Goal: Information Seeking & Learning: Learn about a topic

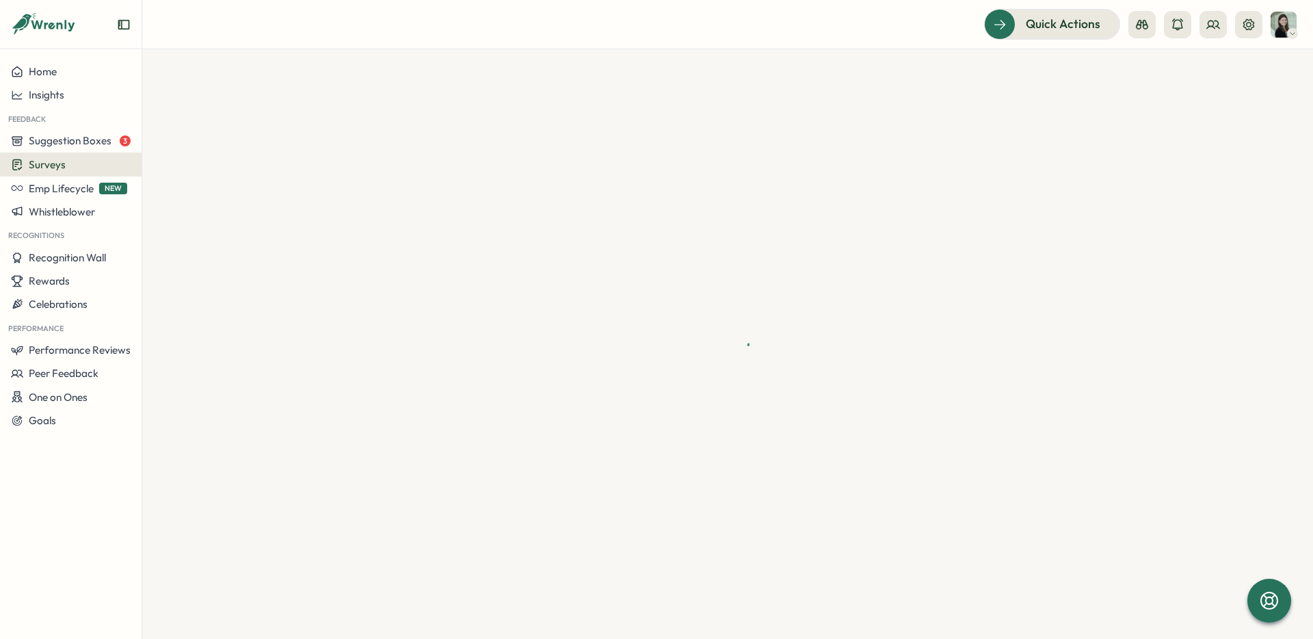
click at [85, 163] on div "Surveys" at bounding box center [71, 164] width 120 height 13
click at [186, 137] on div "Insights" at bounding box center [196, 138] width 102 height 15
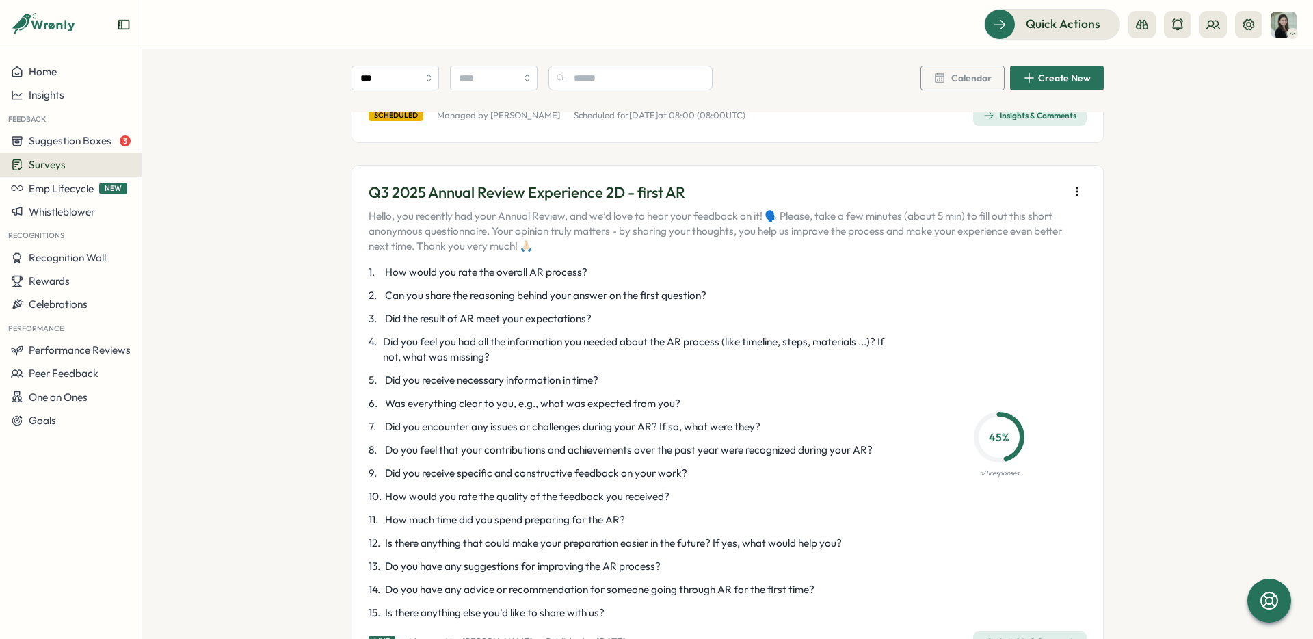
scroll to position [725, 0]
click at [1071, 184] on icon "button" at bounding box center [1077, 191] width 14 height 14
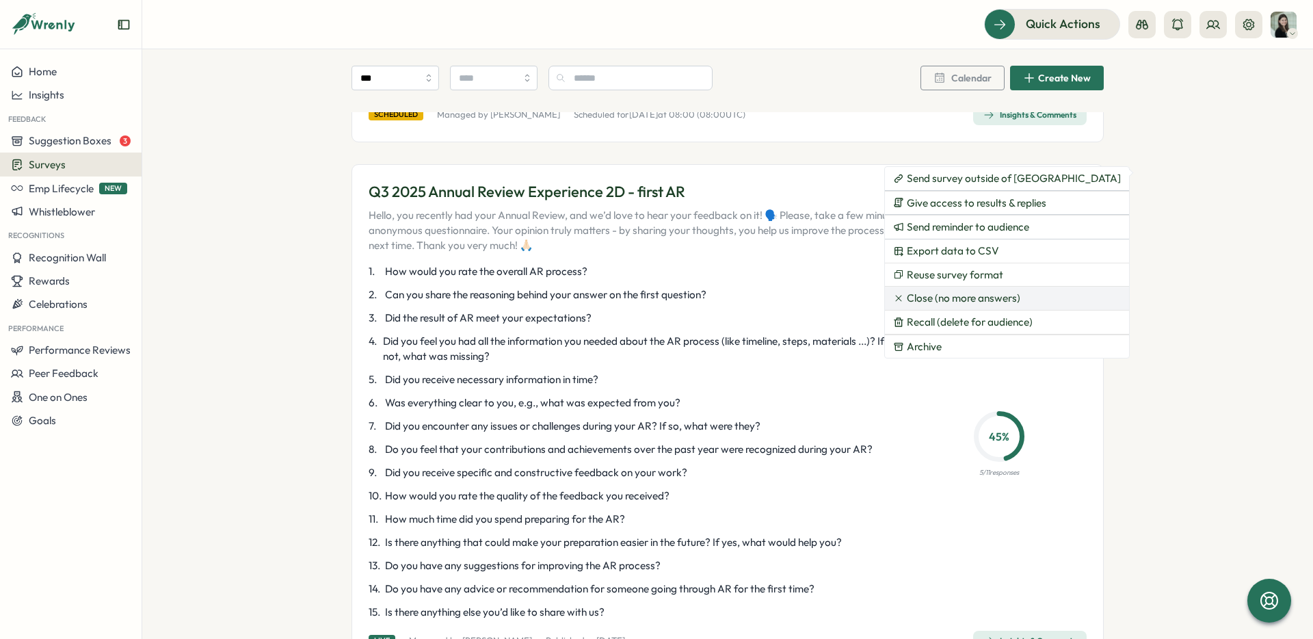
click at [982, 298] on span "Close (no more answers)" at bounding box center [964, 298] width 114 height 12
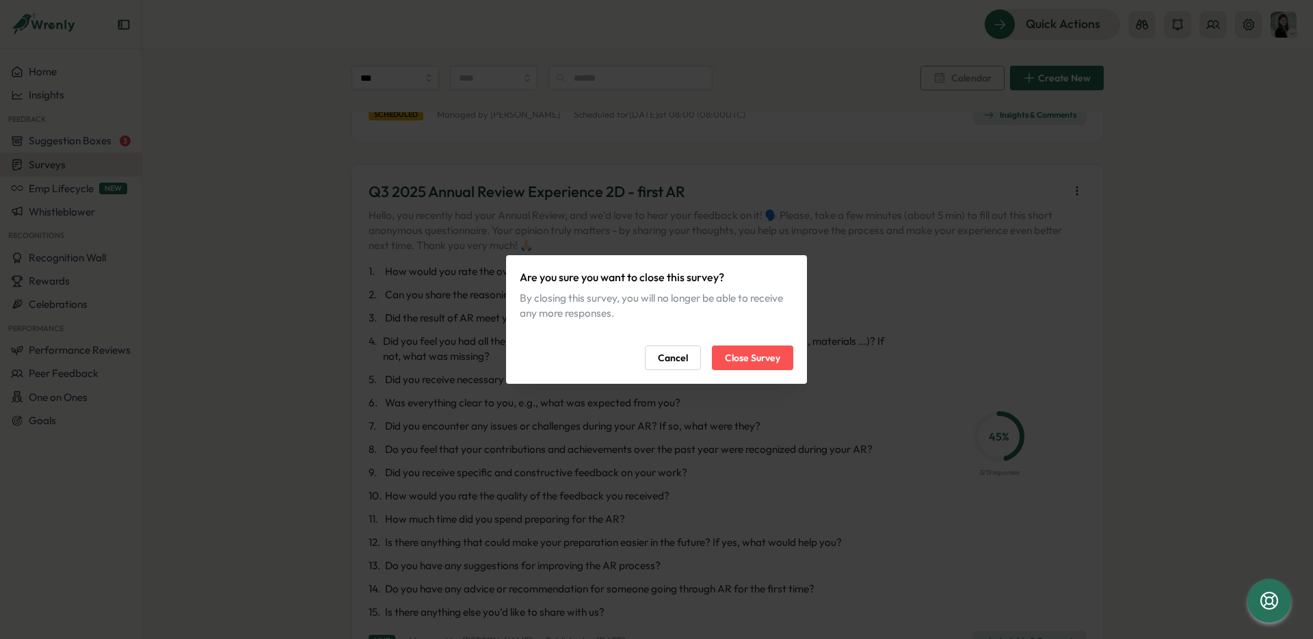
click at [772, 353] on span "Close Survey" at bounding box center [752, 357] width 55 height 23
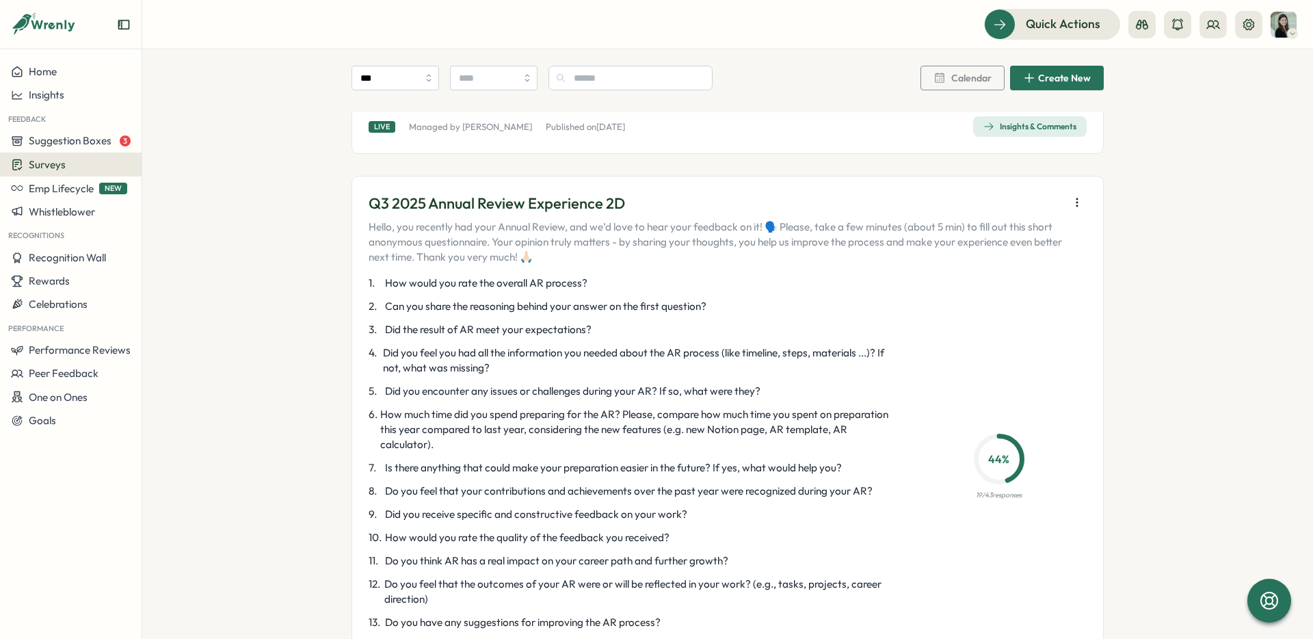
scroll to position [1548, 0]
click at [1072, 196] on icon "button" at bounding box center [1077, 203] width 14 height 14
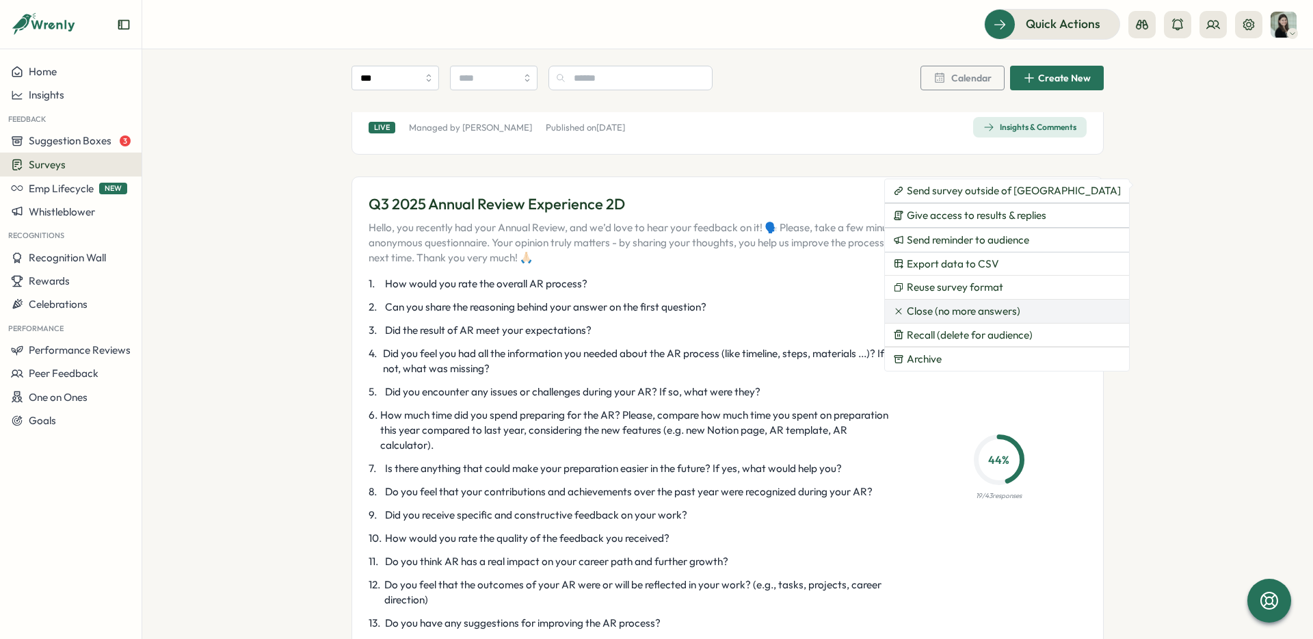
click at [978, 312] on span "Close (no more answers)" at bounding box center [964, 311] width 114 height 12
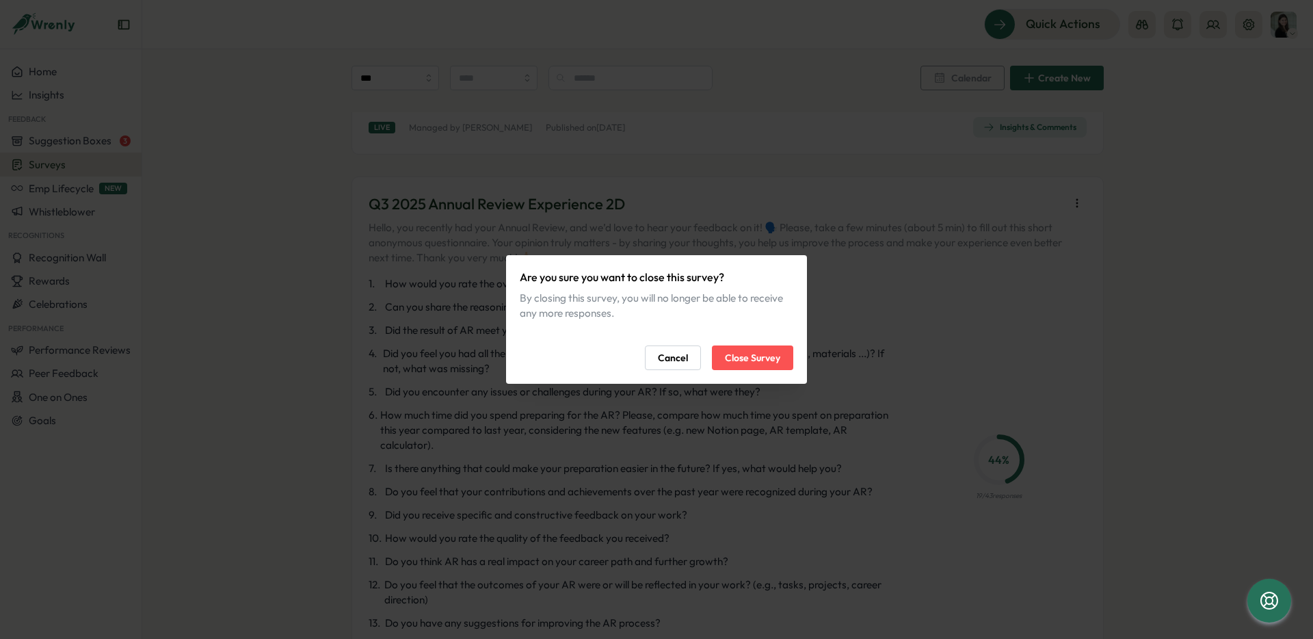
click at [771, 356] on span "Close Survey" at bounding box center [752, 357] width 55 height 23
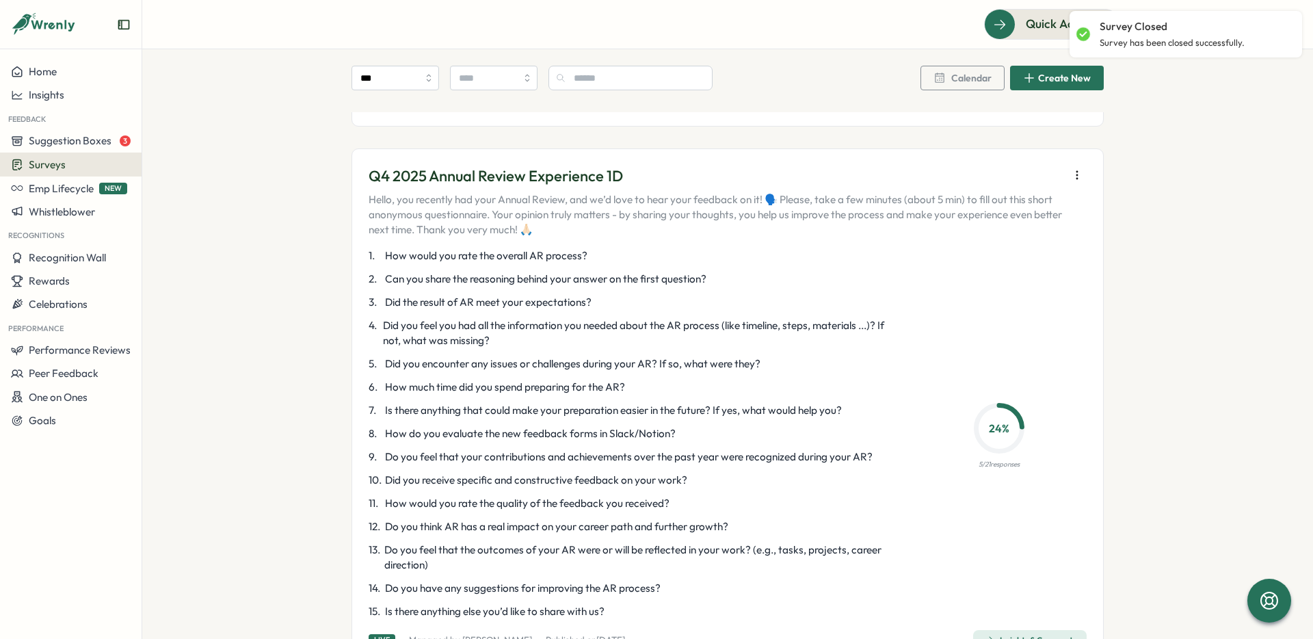
scroll to position [2128, 0]
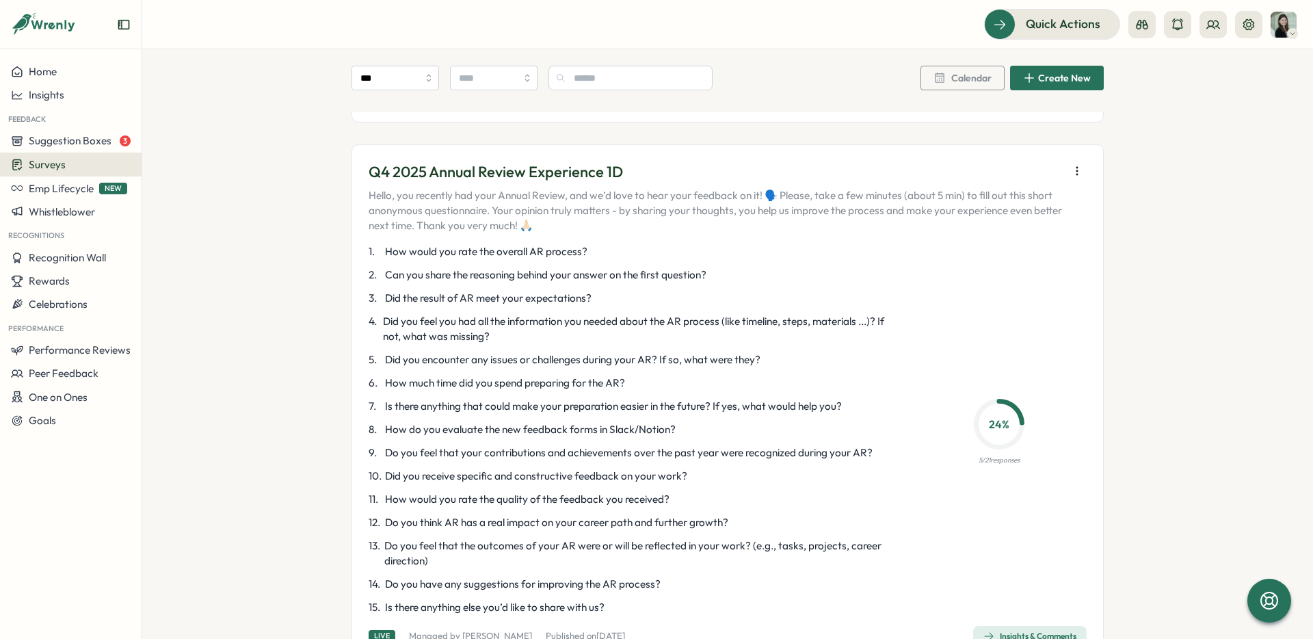
click at [1070, 164] on icon "button" at bounding box center [1077, 171] width 14 height 14
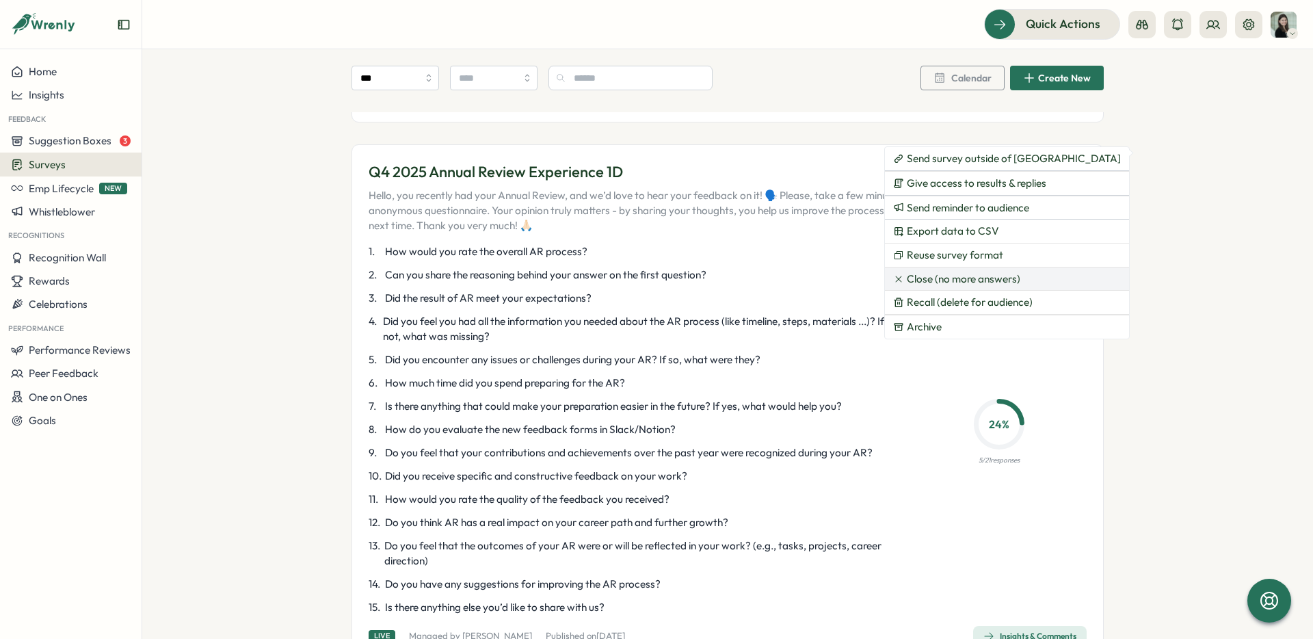
click at [954, 281] on span "Close (no more answers)" at bounding box center [964, 279] width 114 height 12
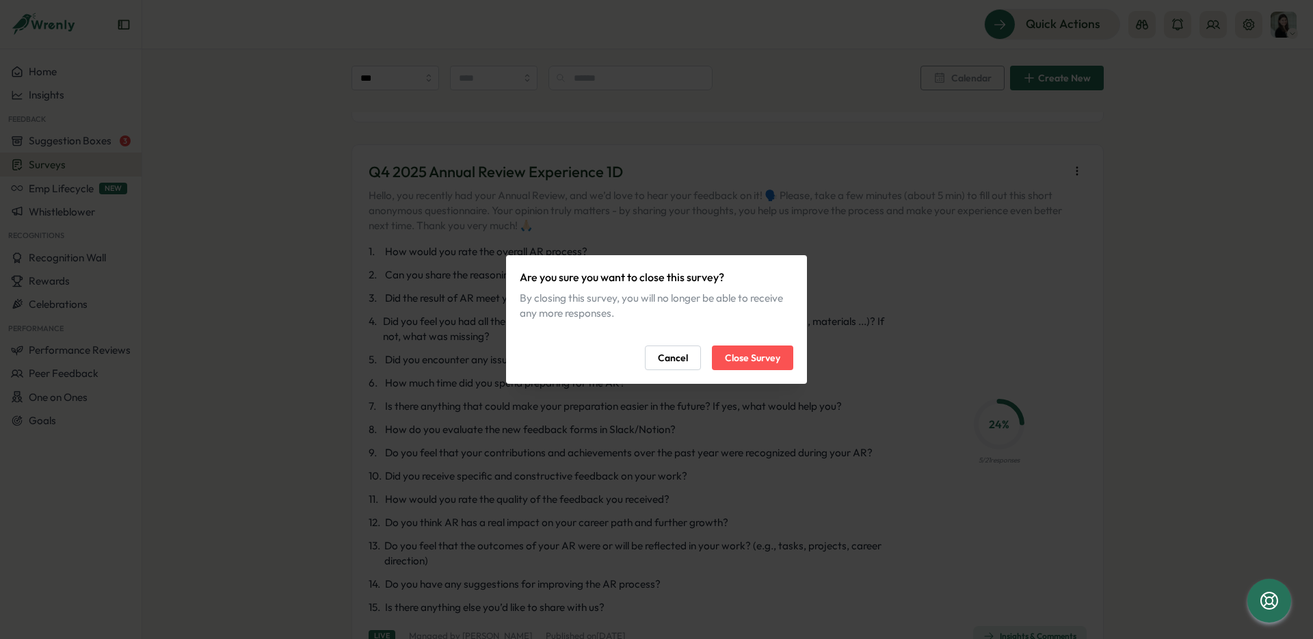
click at [765, 358] on span "Close Survey" at bounding box center [752, 357] width 55 height 23
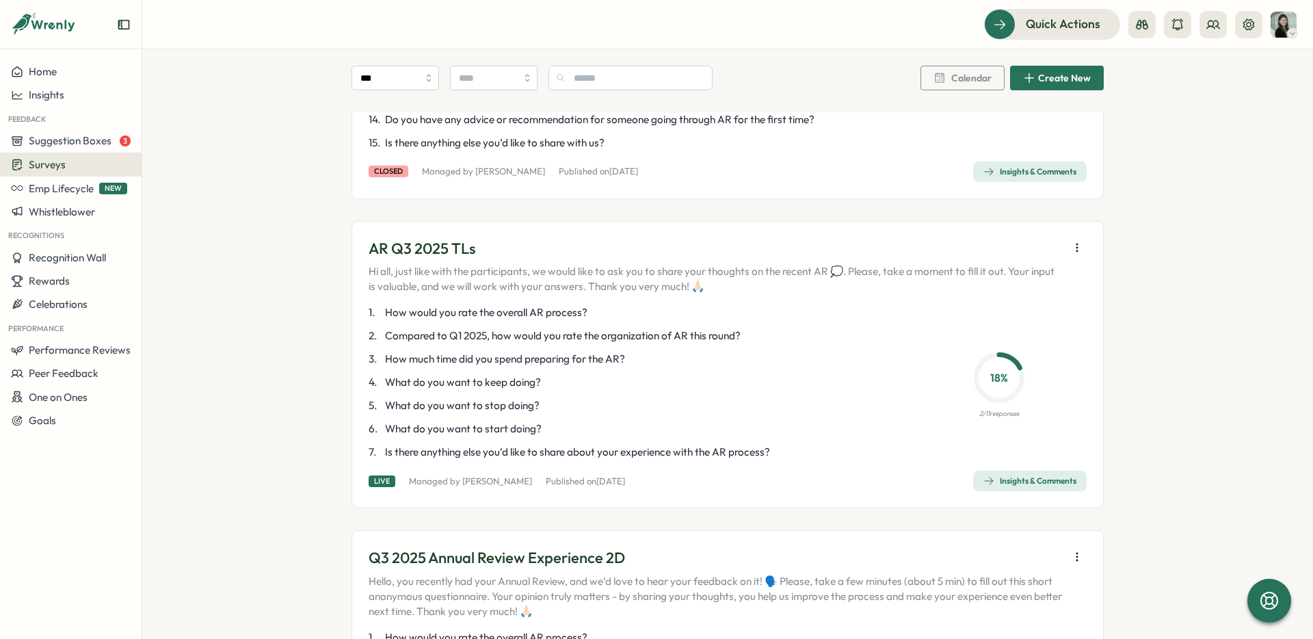
scroll to position [1191, 0]
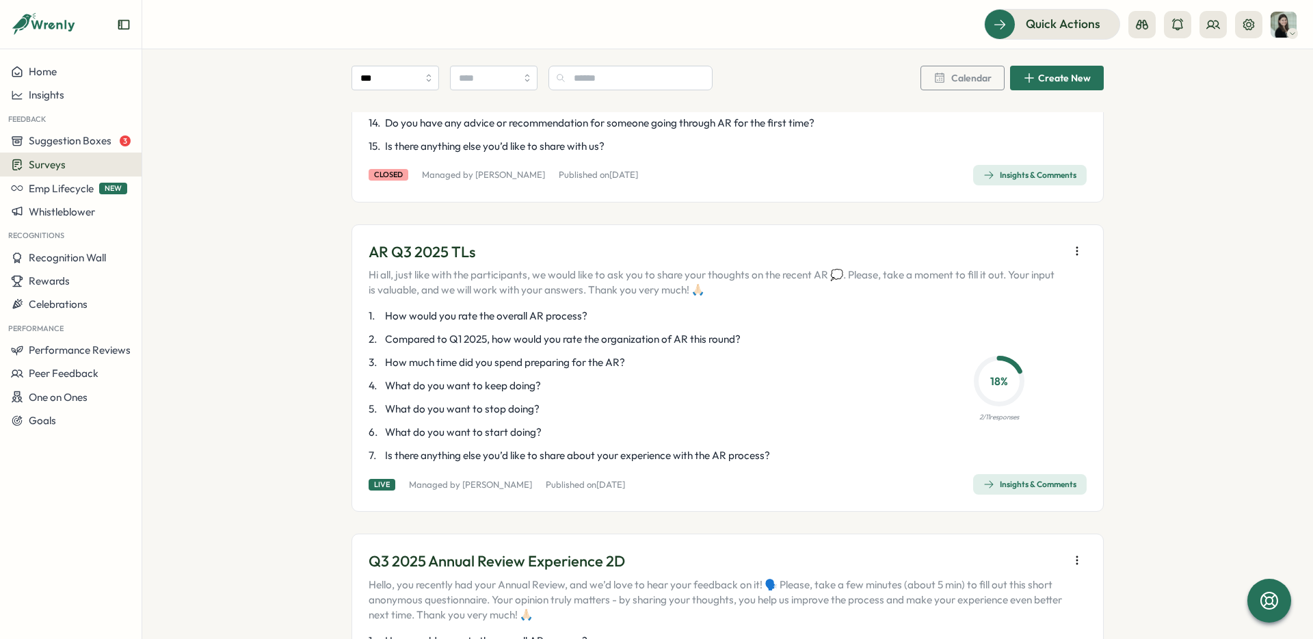
click at [449, 241] on p "AR Q3 2025 TLs" at bounding box center [715, 251] width 693 height 21
click at [1042, 479] on div "Insights & Comments" at bounding box center [1029, 484] width 93 height 11
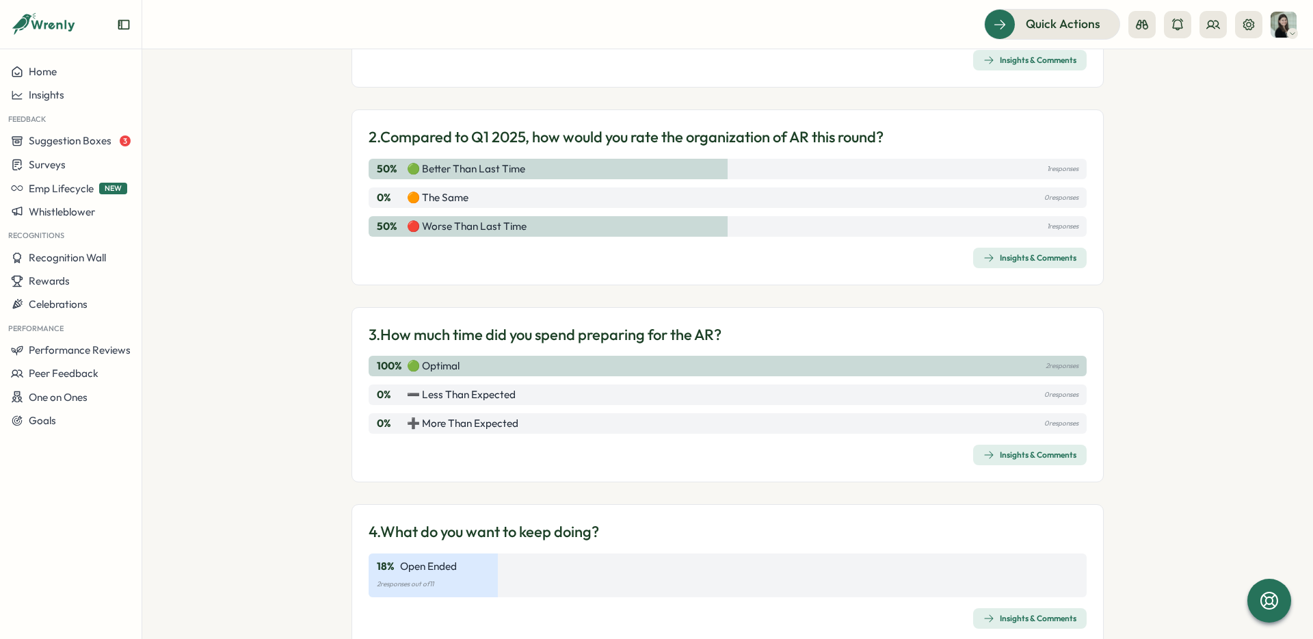
scroll to position [145, 0]
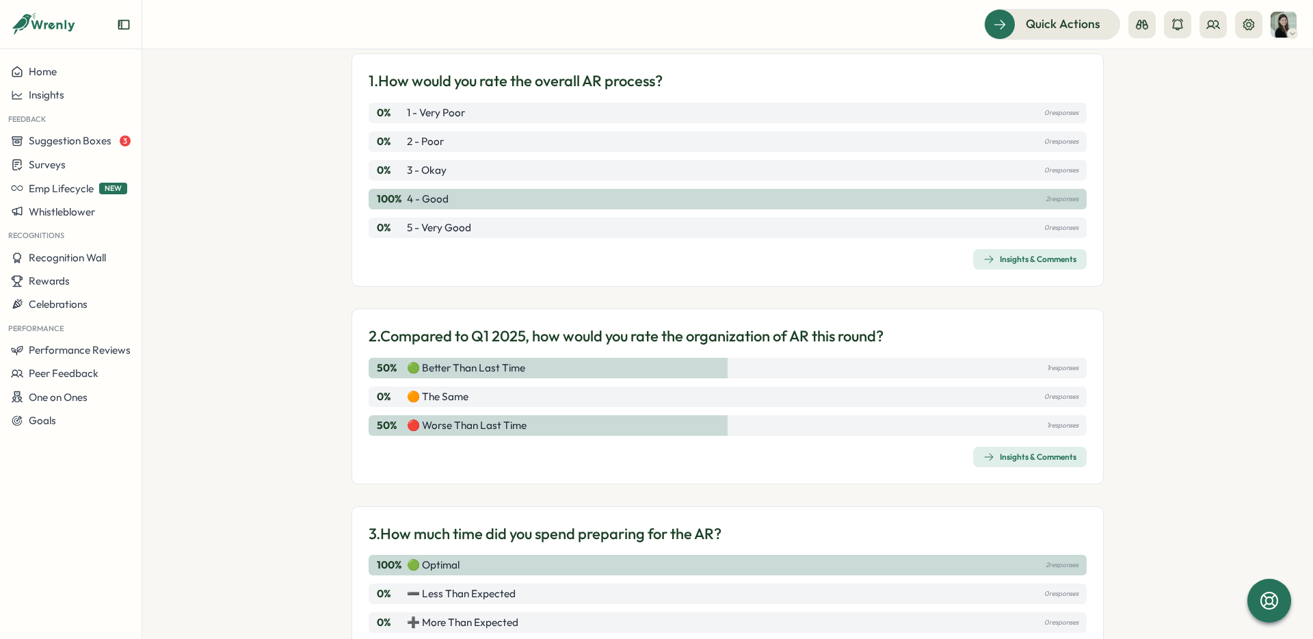
click at [1033, 459] on div "Insights & Comments" at bounding box center [1029, 456] width 93 height 11
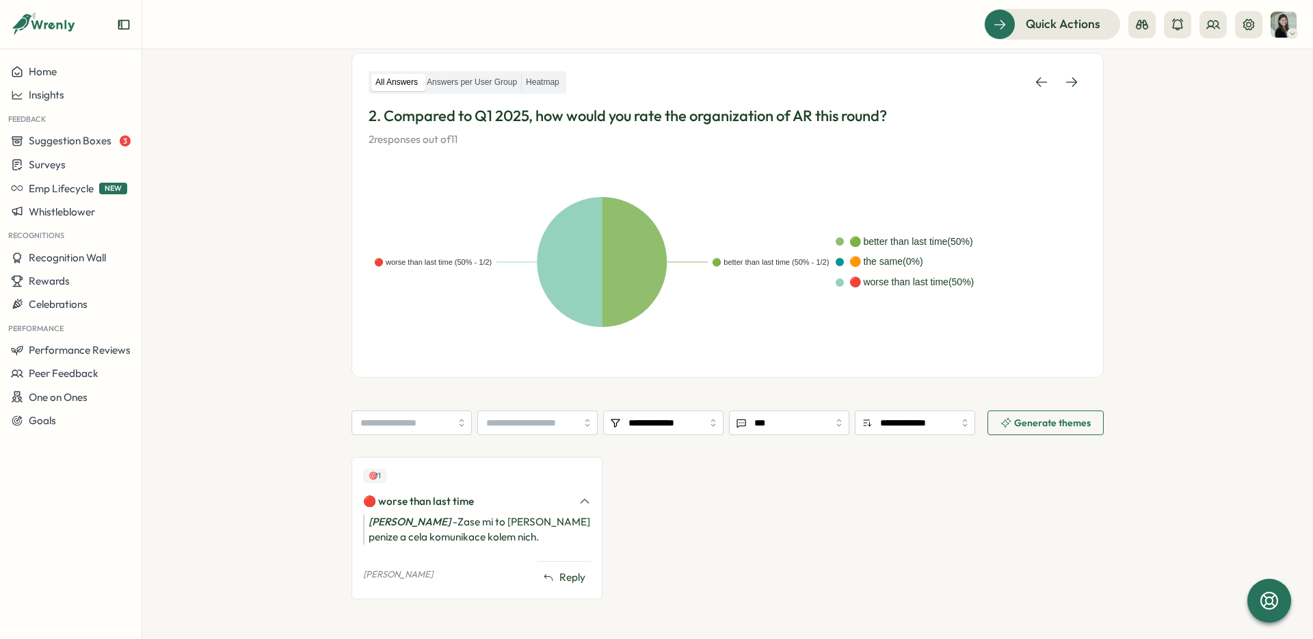
scroll to position [239, 0]
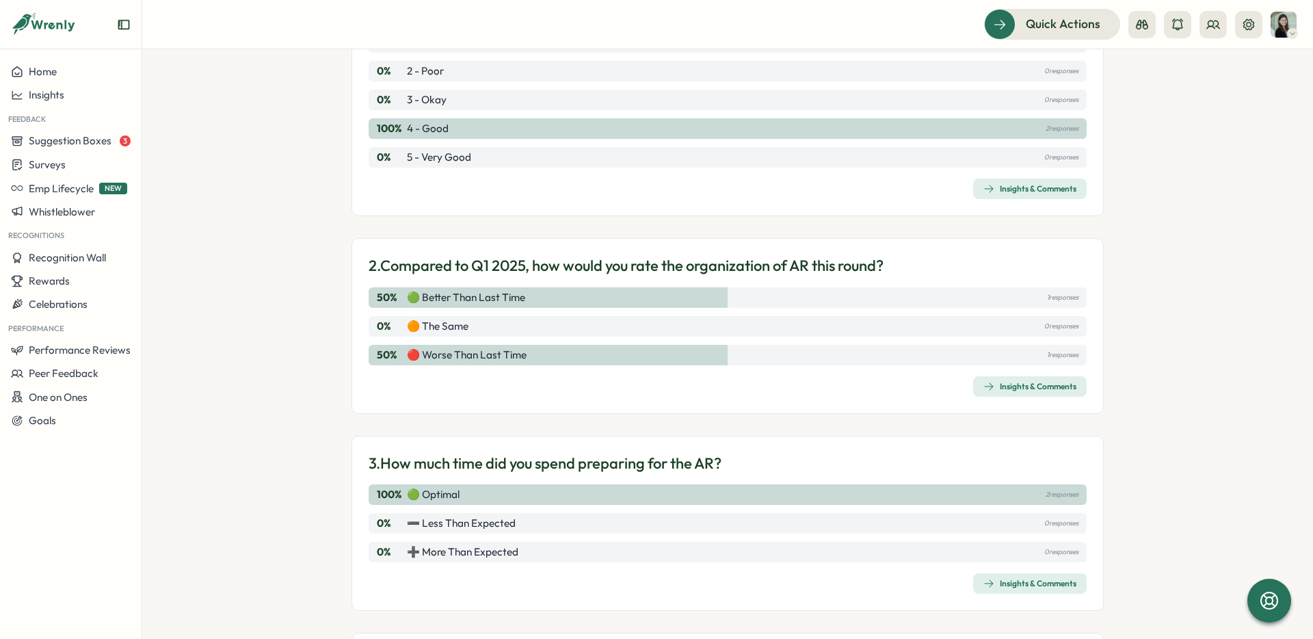
scroll to position [224, 0]
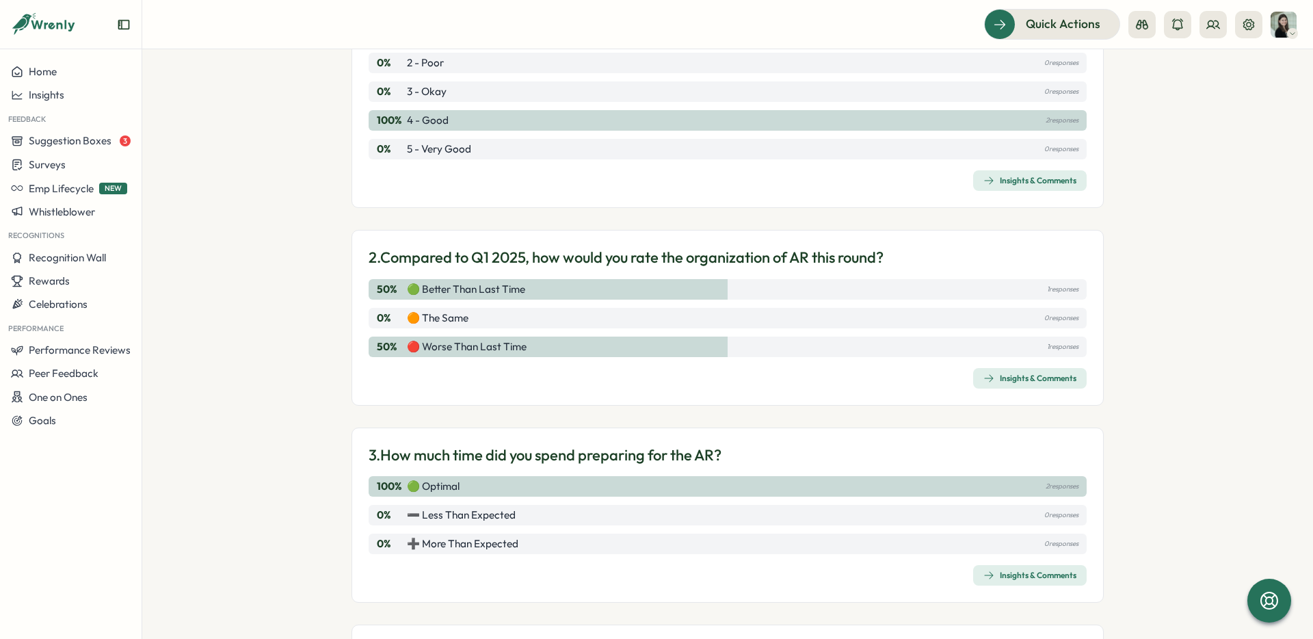
click at [983, 388] on div "2. Compared to Q1 2025, how would you rate the organization of AR this round? 5…" at bounding box center [727, 318] width 752 height 176
click at [983, 384] on span "Insights & Comments" at bounding box center [1029, 378] width 93 height 19
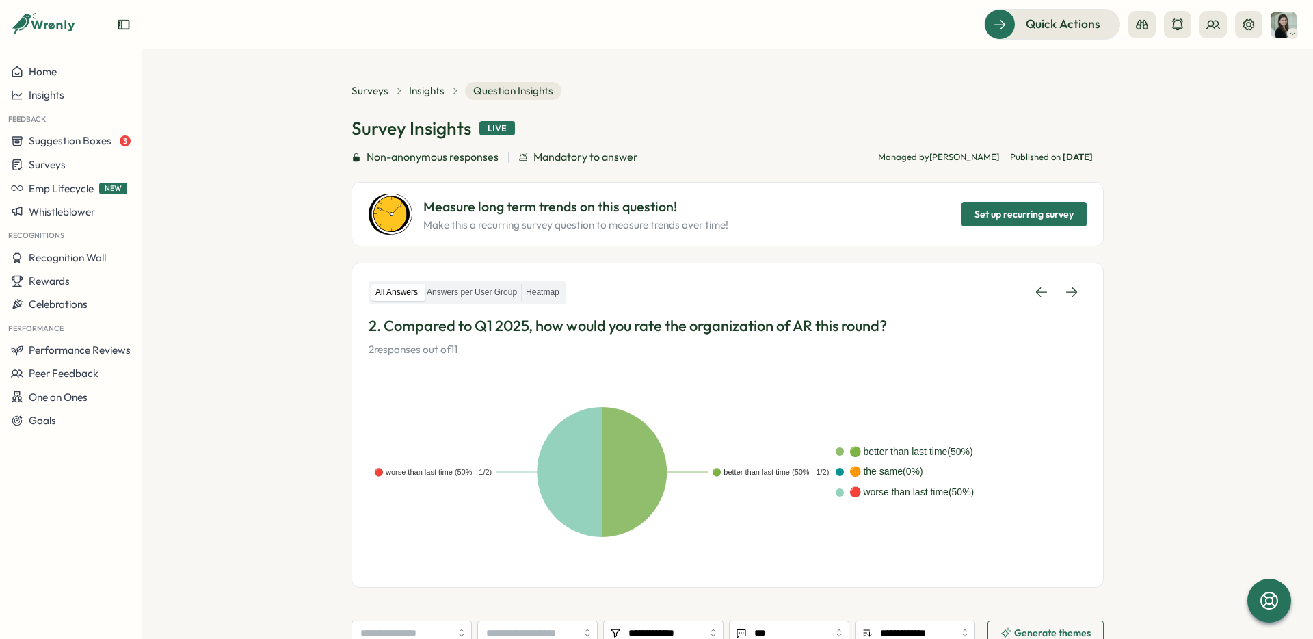
scroll to position [239, 0]
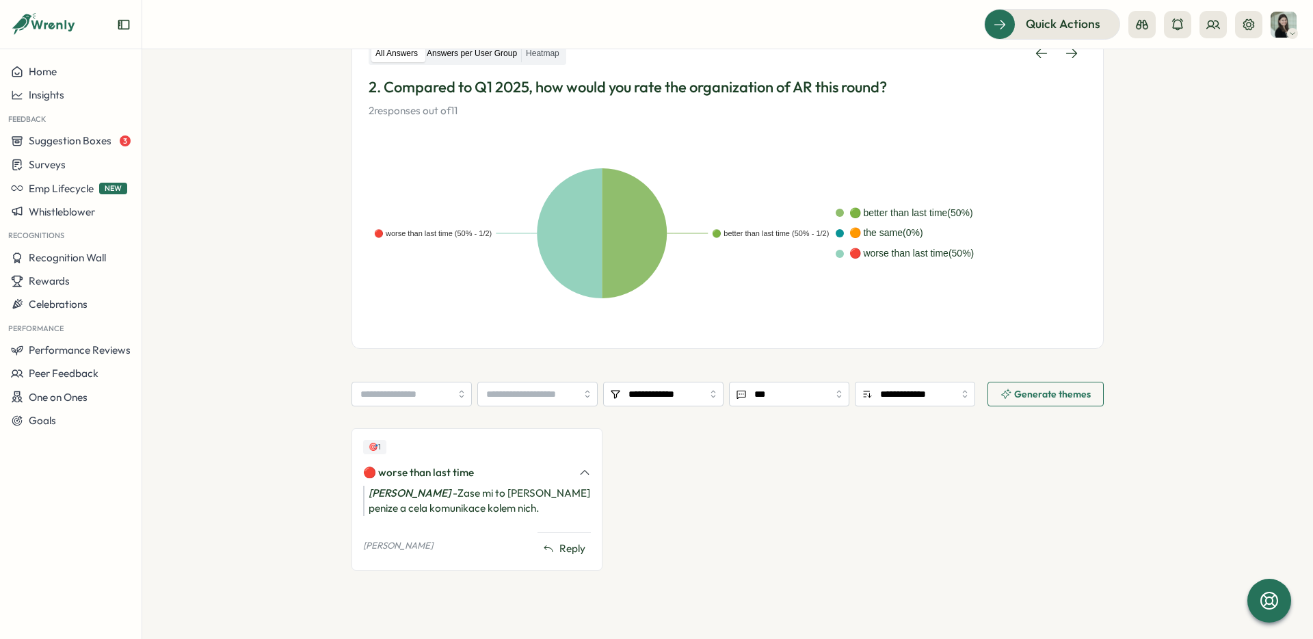
click at [494, 56] on label "Answers per User Group" at bounding box center [472, 53] width 98 height 17
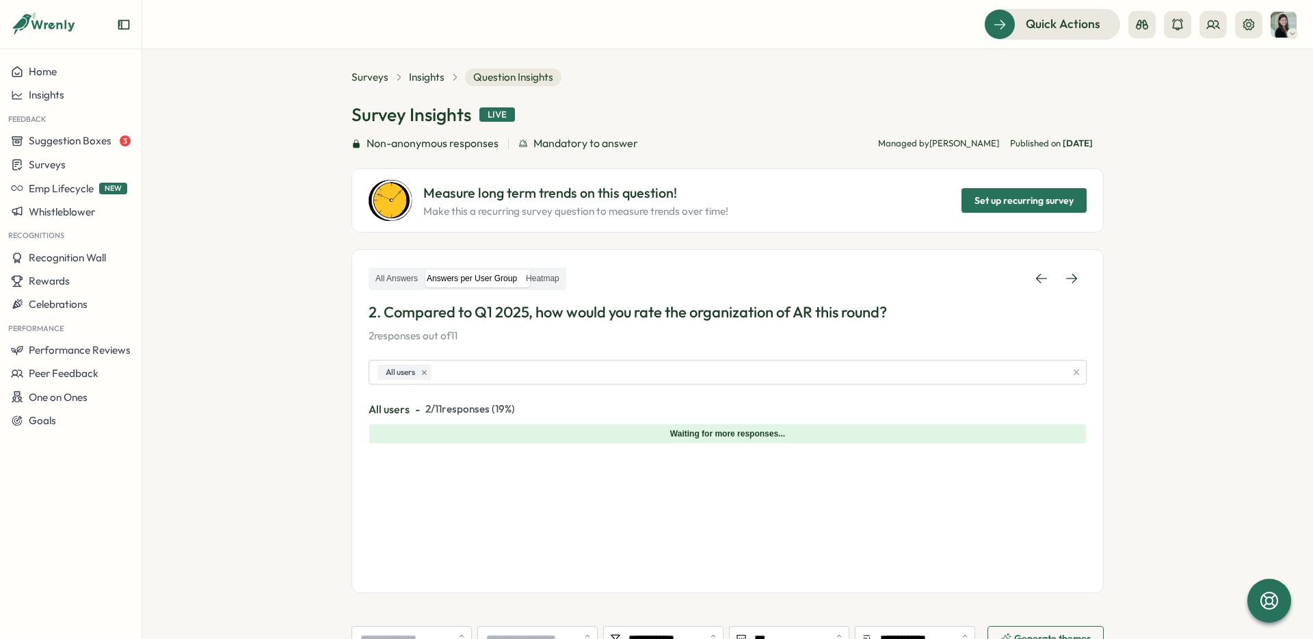
scroll to position [0, 0]
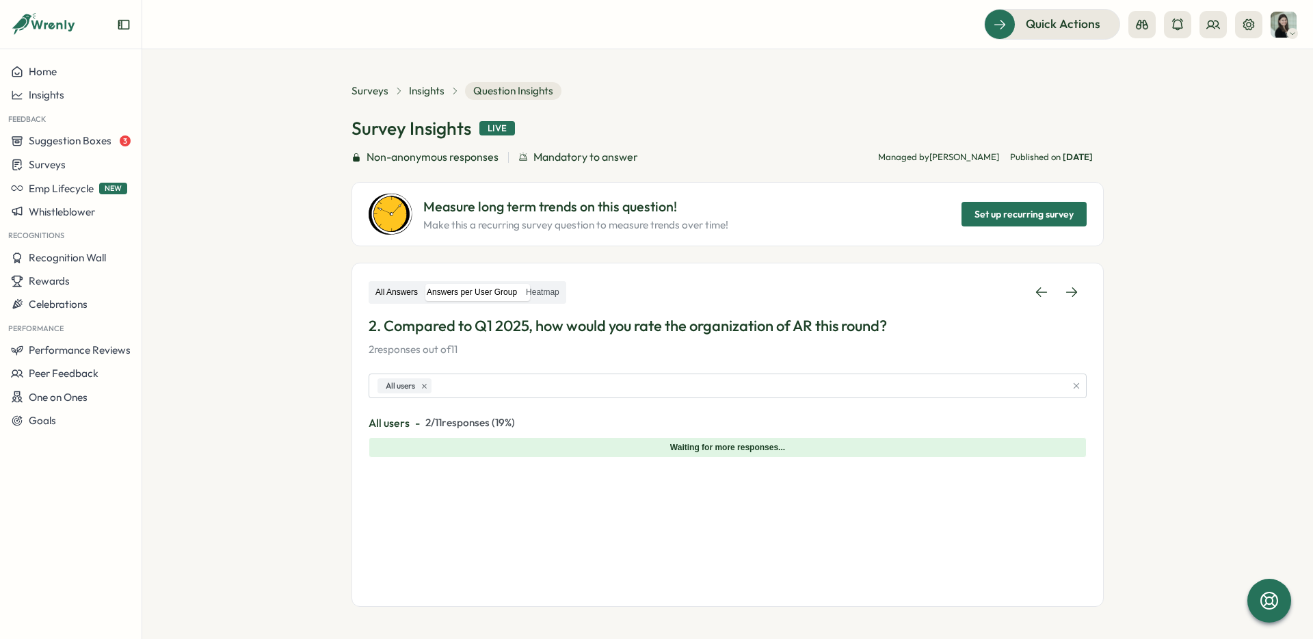
click at [397, 288] on label "All Answers" at bounding box center [396, 292] width 51 height 17
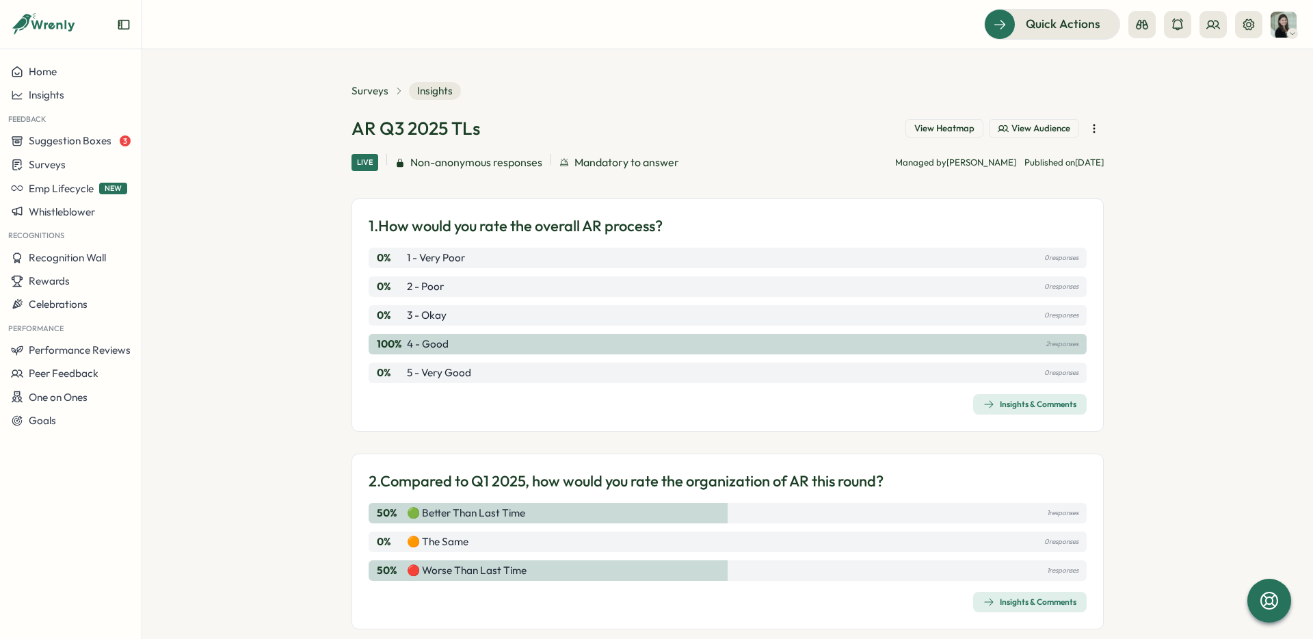
click at [1026, 401] on div "Insights & Comments" at bounding box center [1029, 404] width 93 height 11
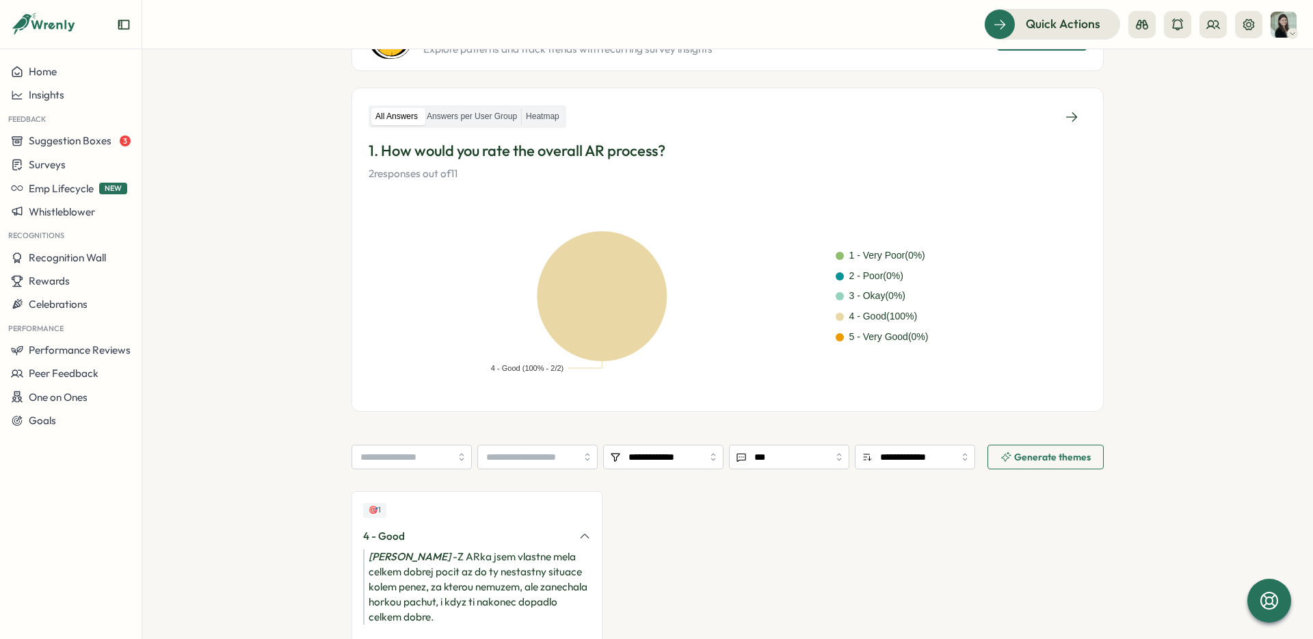
scroll to position [137, 0]
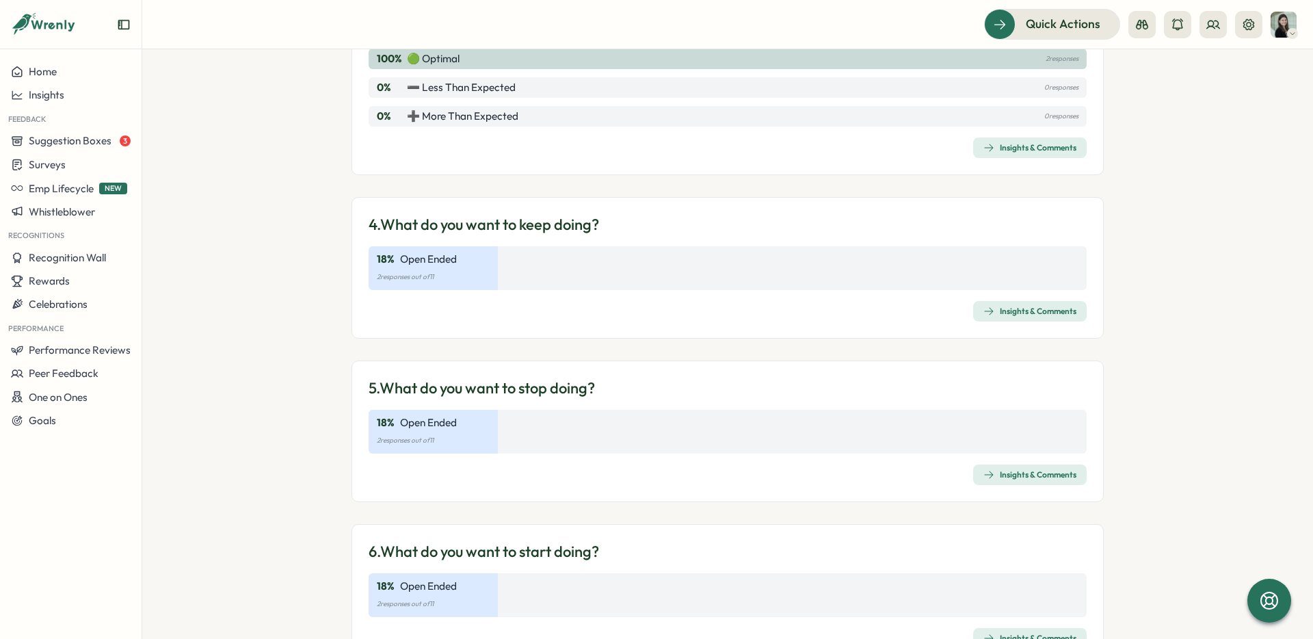
scroll to position [874, 0]
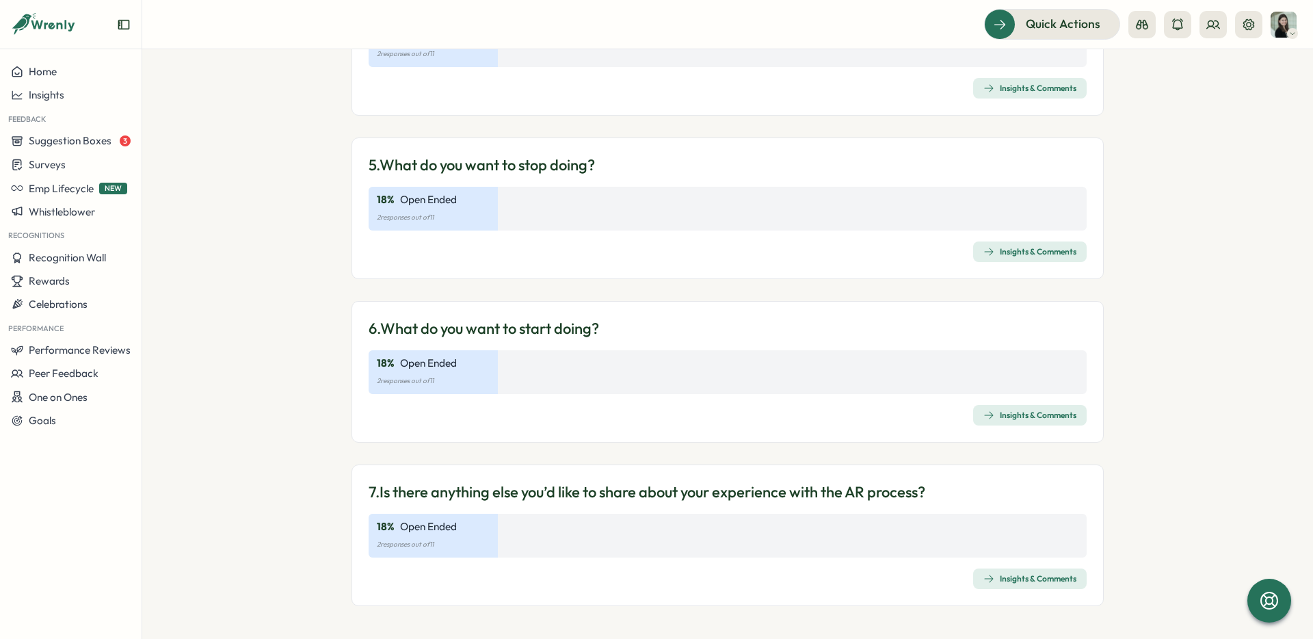
click at [1026, 576] on div "Insights & Comments" at bounding box center [1029, 578] width 93 height 11
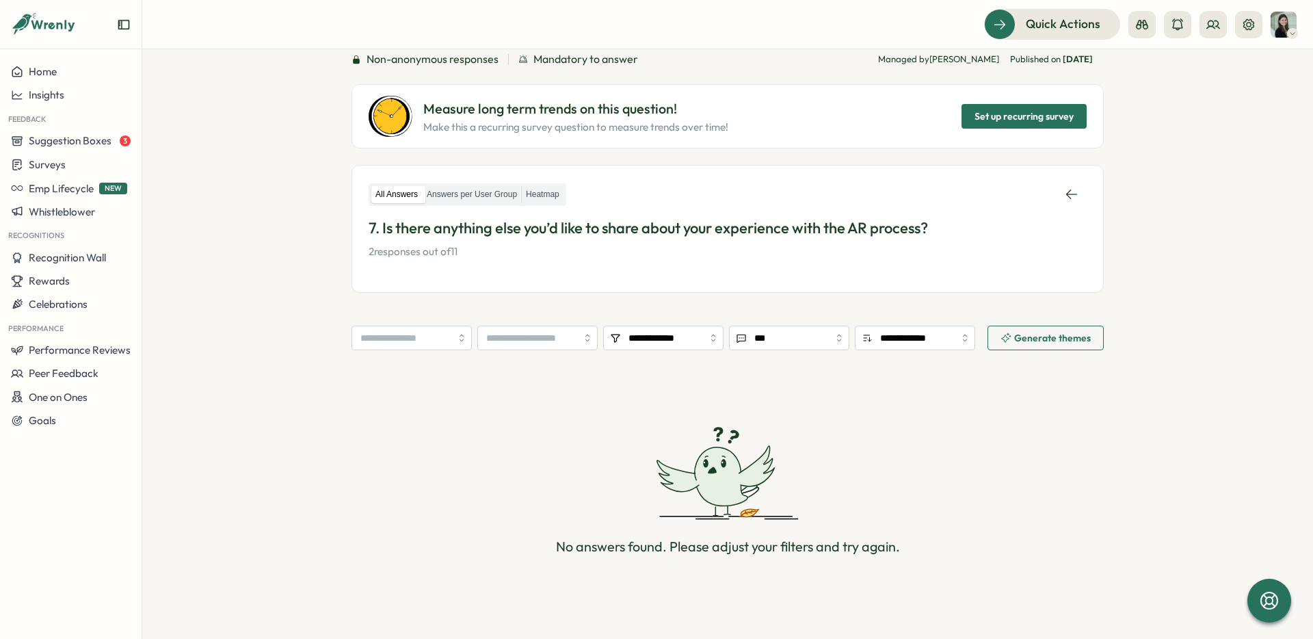
scroll to position [104, 0]
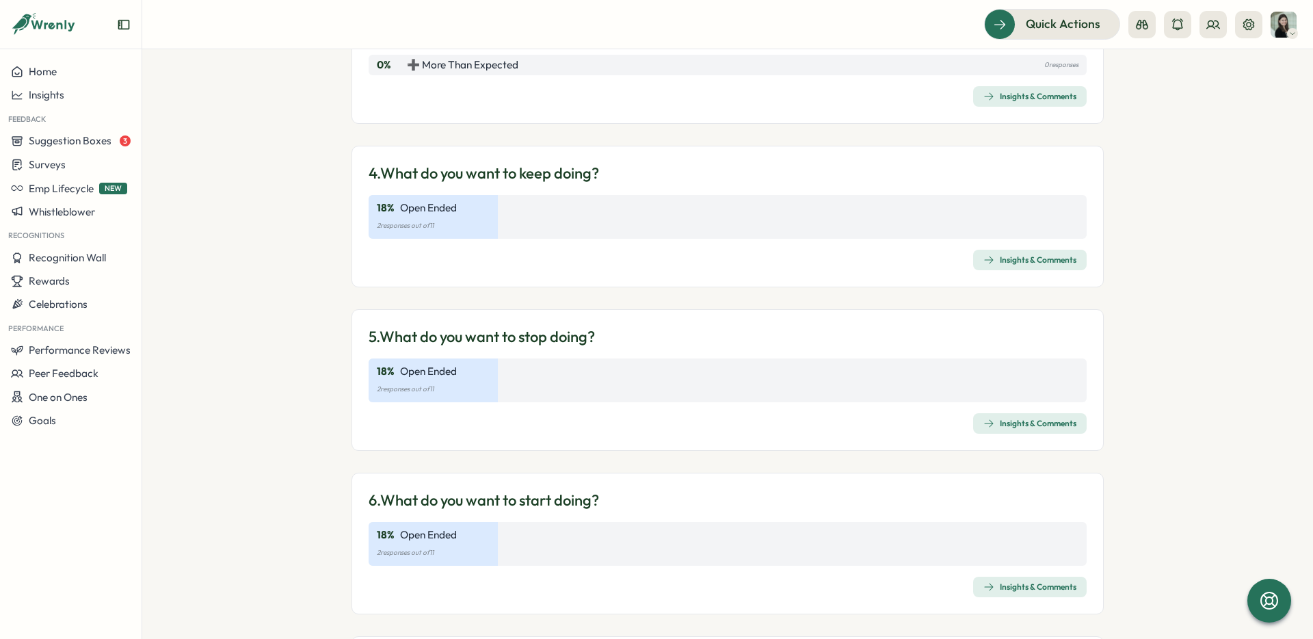
scroll to position [874, 0]
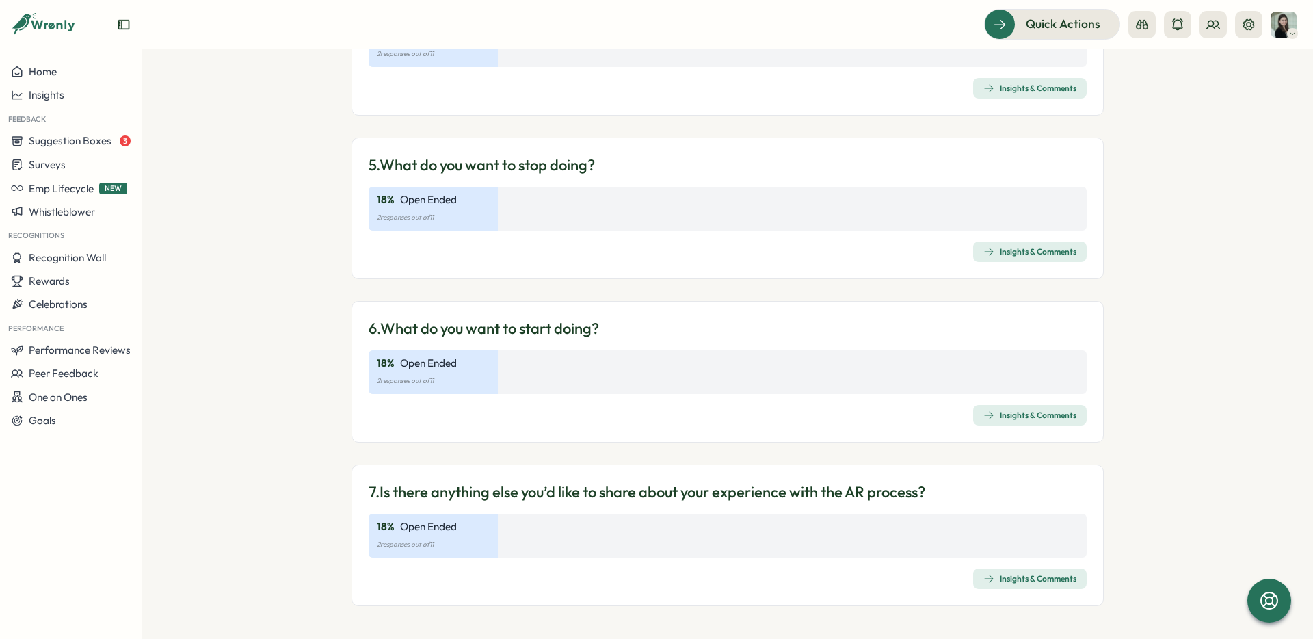
click at [1070, 419] on div "Insights & Comments" at bounding box center [1029, 415] width 93 height 11
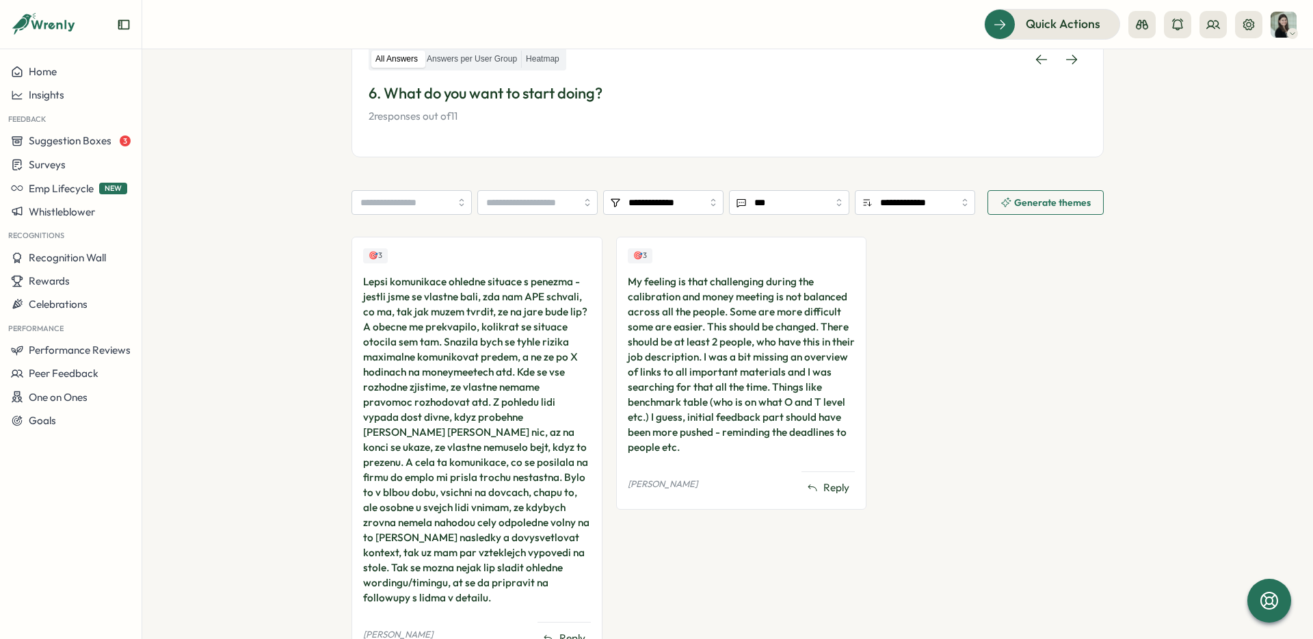
scroll to position [245, 0]
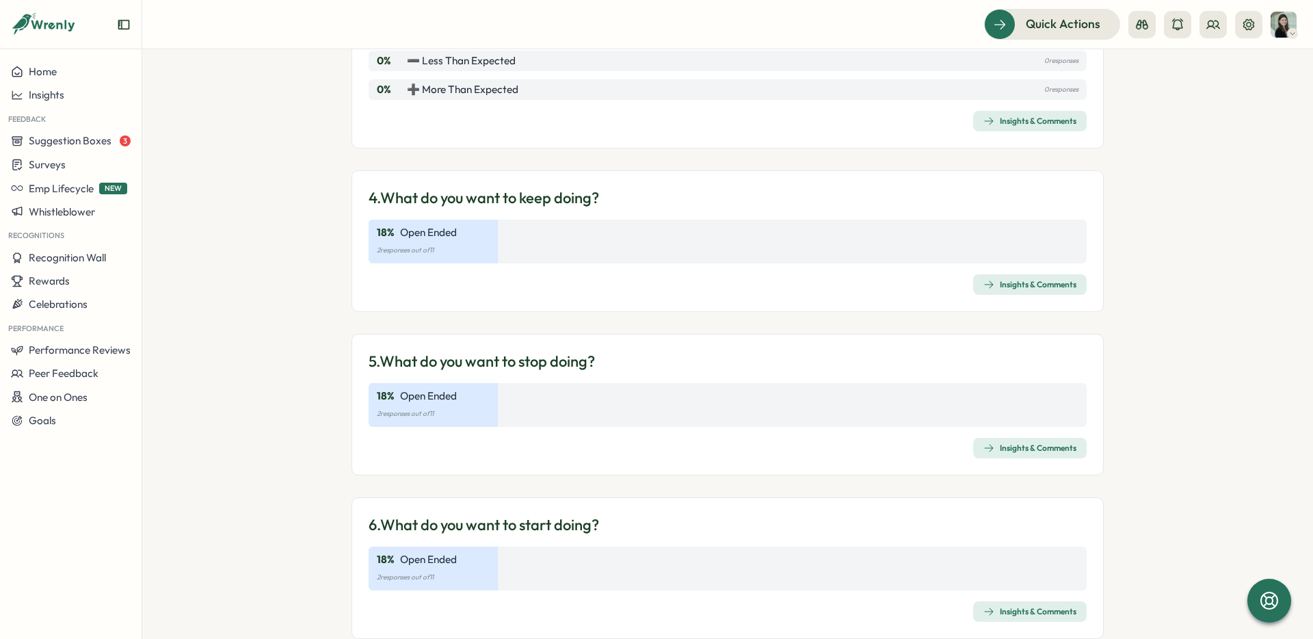
scroll to position [680, 0]
click at [1000, 276] on div "Insights & Comments" at bounding box center [1029, 281] width 93 height 11
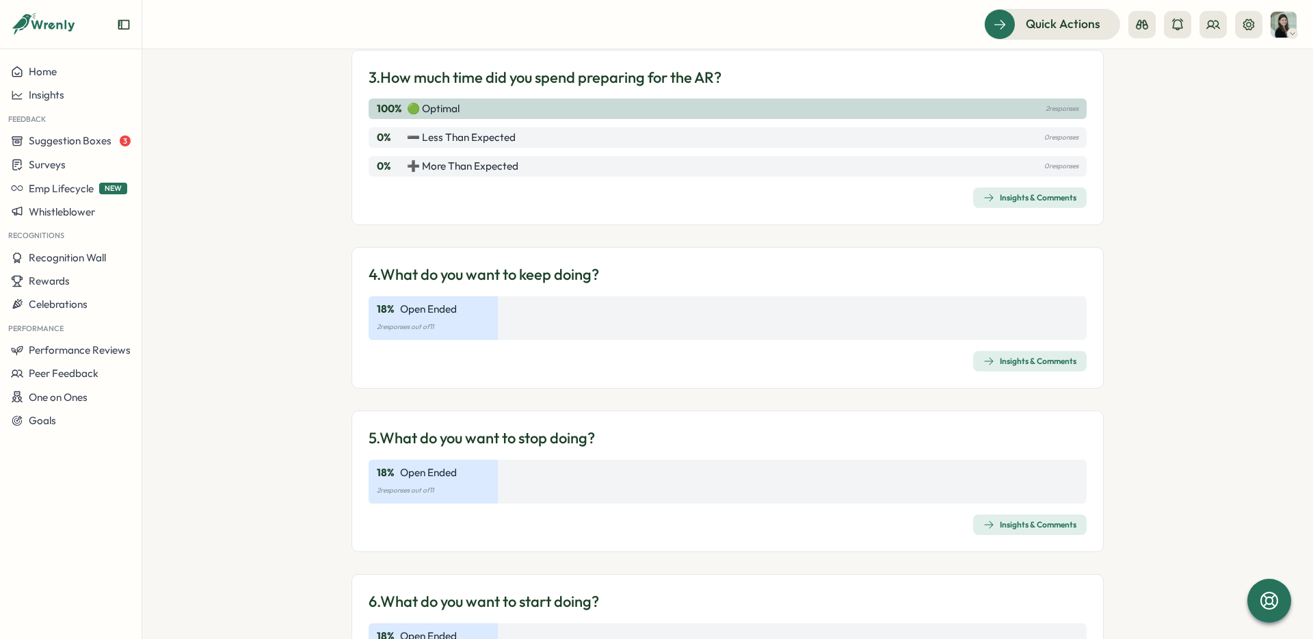
scroll to position [604, 0]
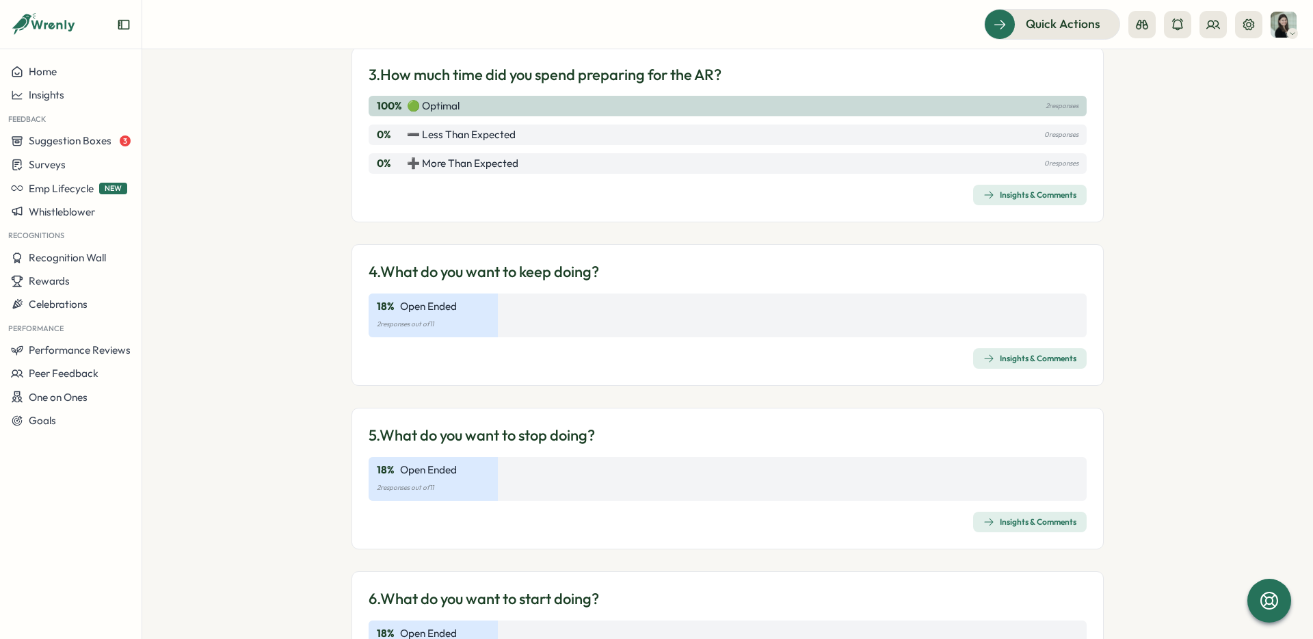
click at [1003, 518] on div "Insights & Comments" at bounding box center [1029, 521] width 93 height 11
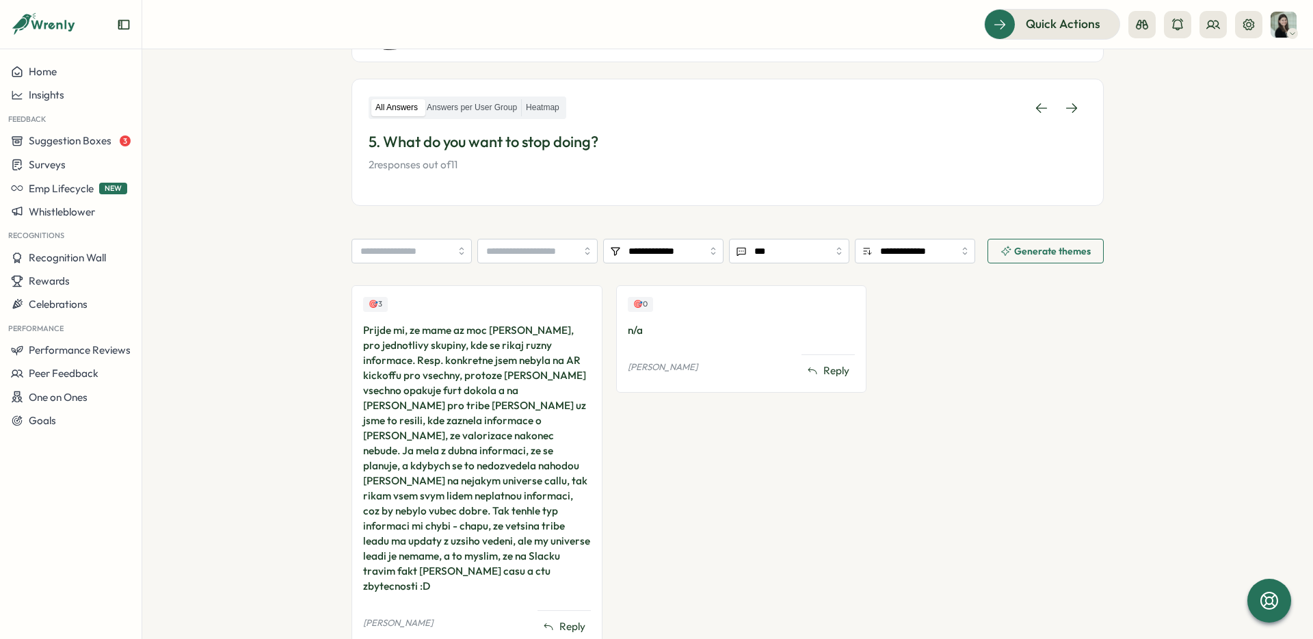
scroll to position [192, 0]
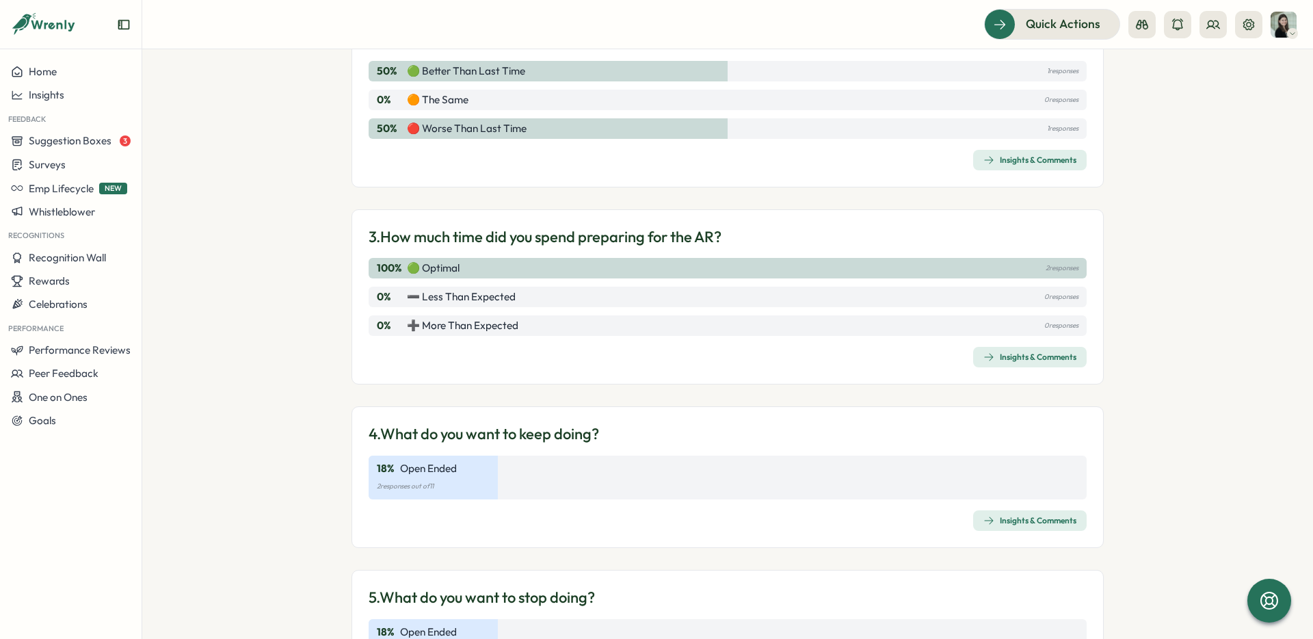
scroll to position [874, 0]
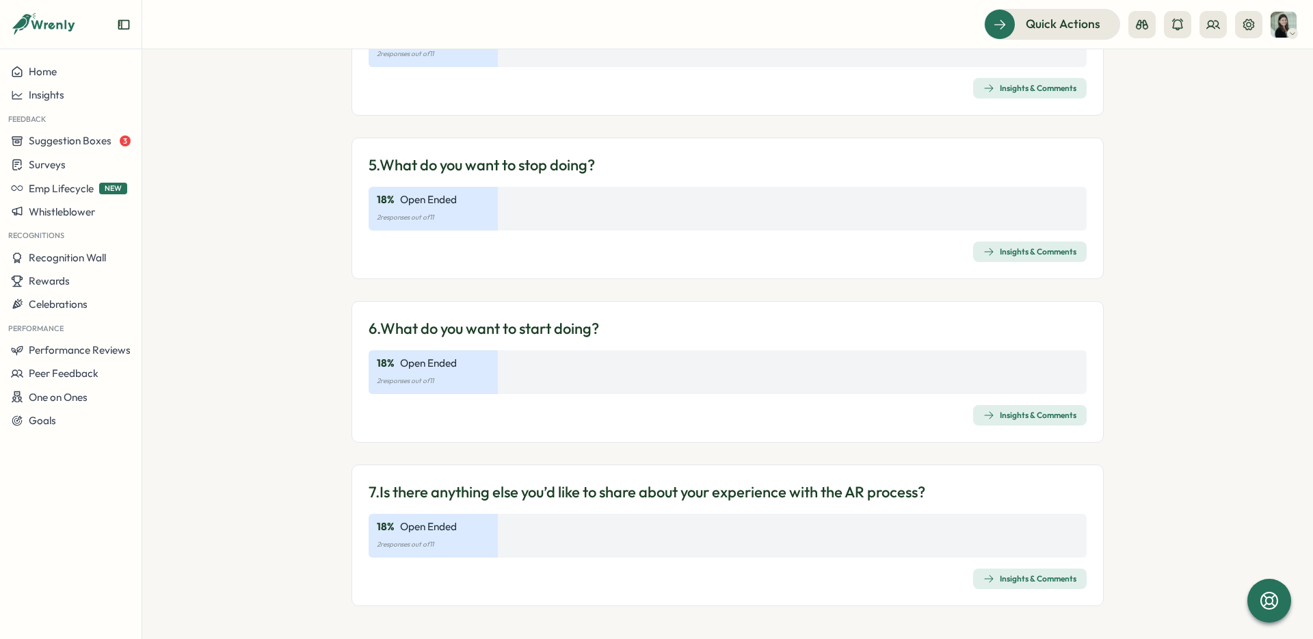
click at [1028, 407] on span "Insights & Comments" at bounding box center [1029, 414] width 93 height 19
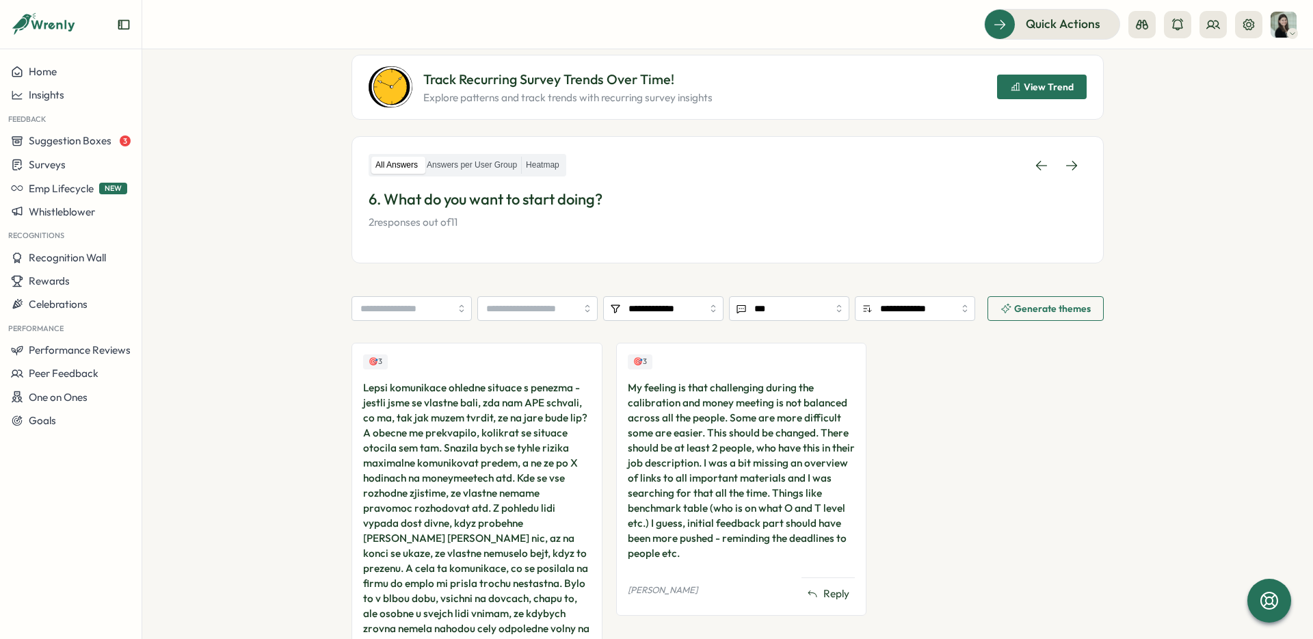
scroll to position [133, 0]
